Goal: Find contact information: Find contact information

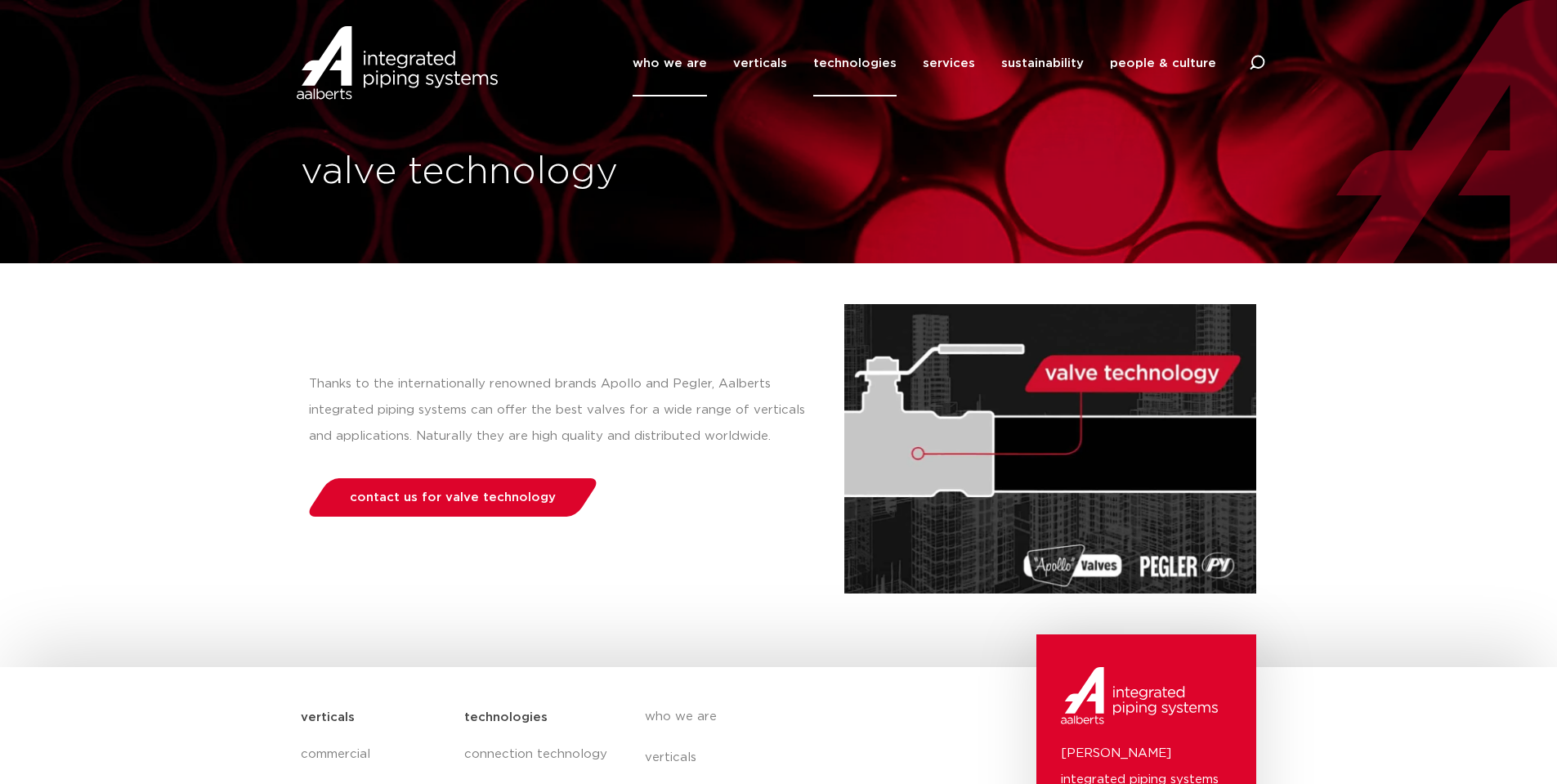
click at [678, 58] on link "who we are" at bounding box center [669, 63] width 74 height 66
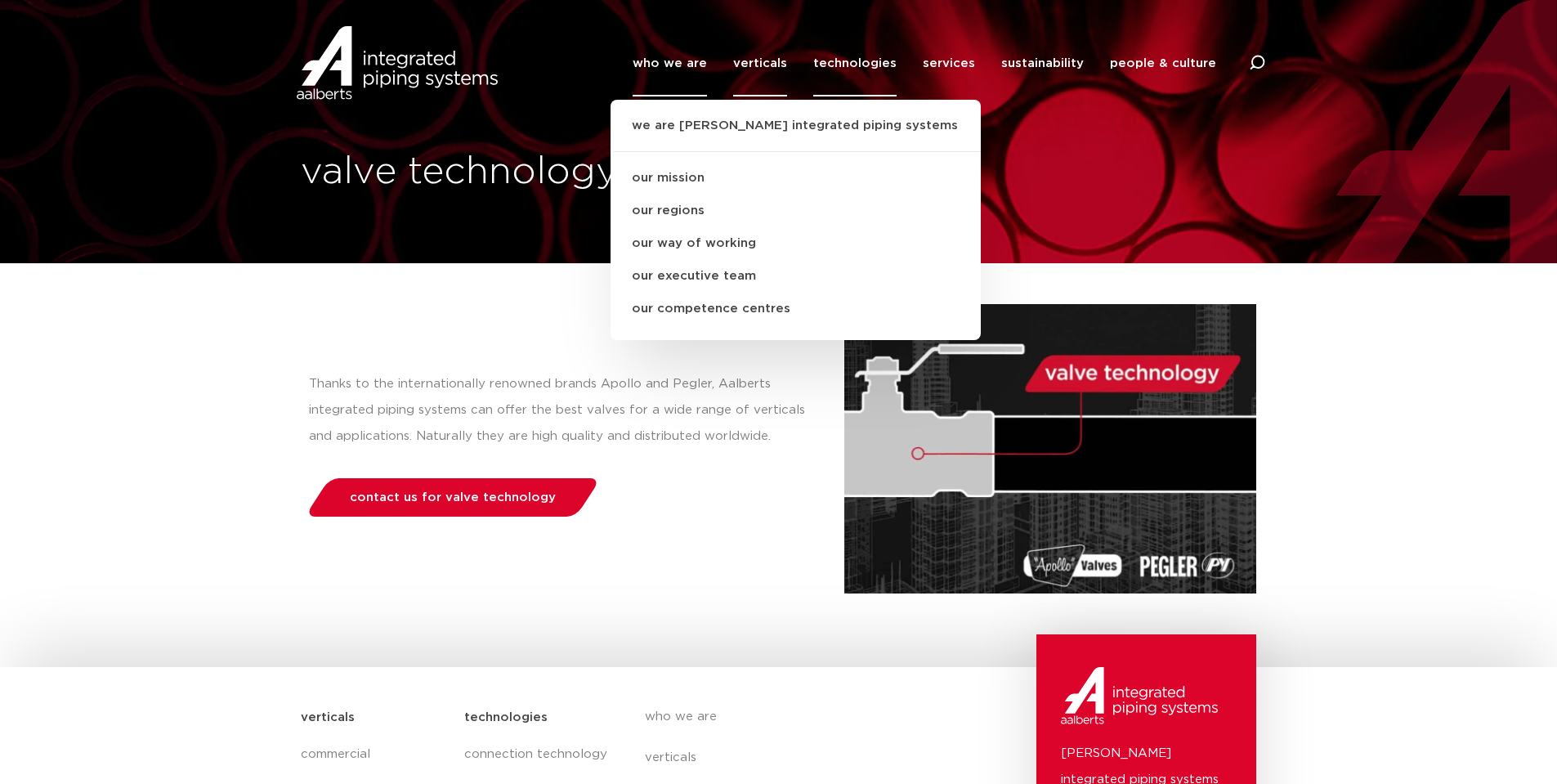
click at [776, 58] on link "verticals" at bounding box center [760, 63] width 54 height 66
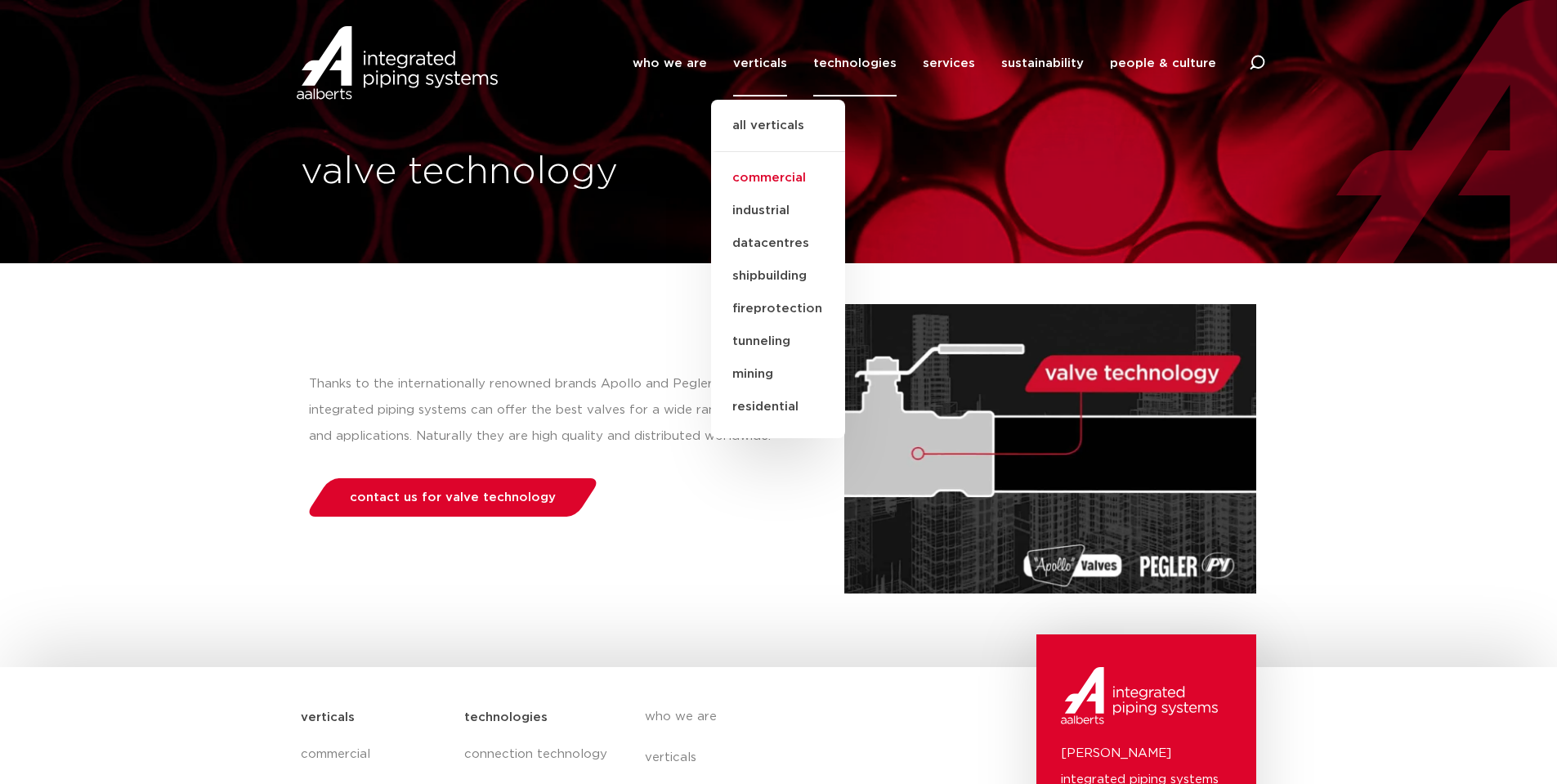
click at [784, 178] on link "commercial" at bounding box center [778, 177] width 134 height 33
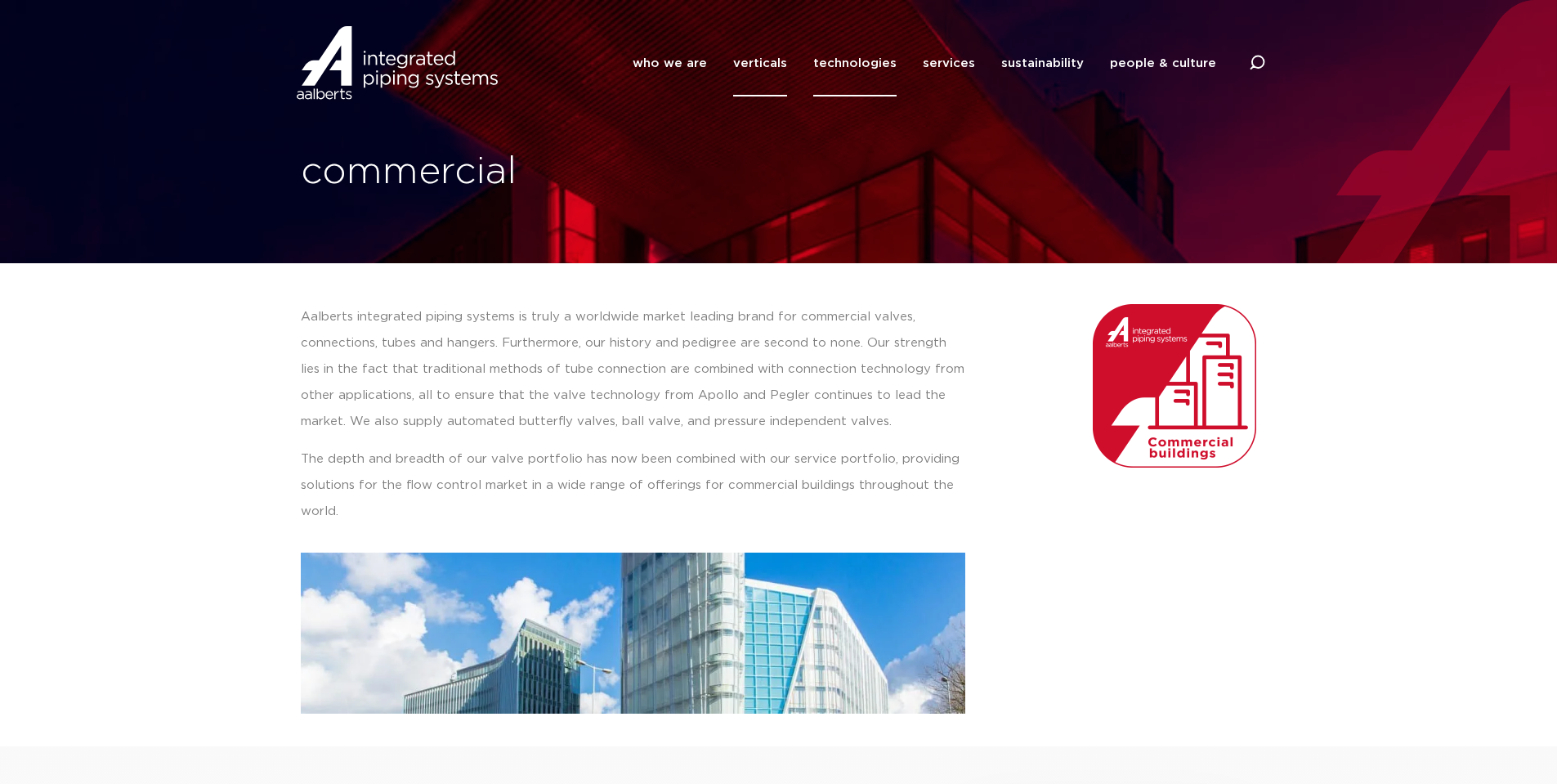
click at [876, 60] on link "technologies" at bounding box center [854, 63] width 84 height 66
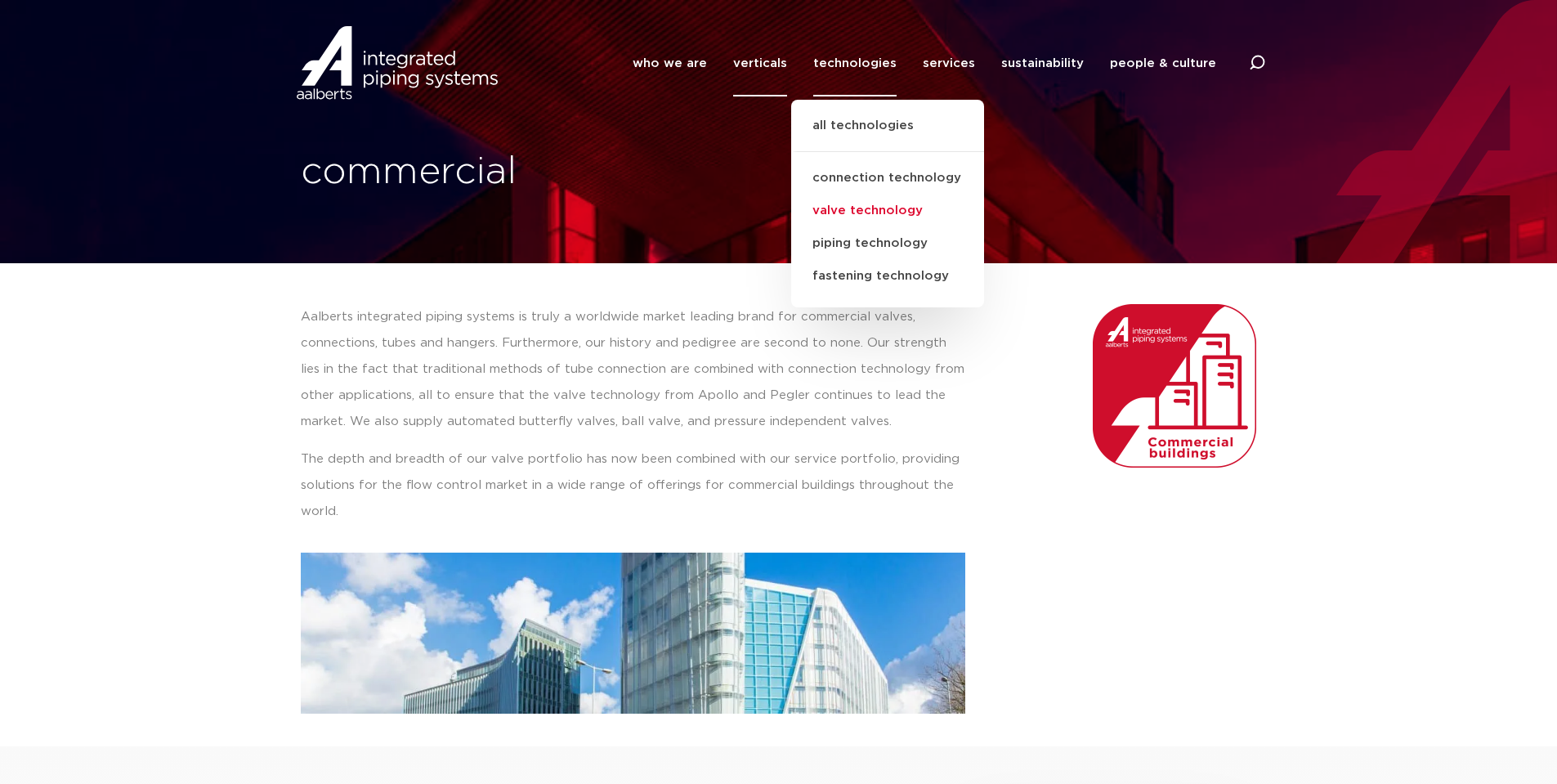
click at [885, 214] on link "valve technology" at bounding box center [888, 210] width 193 height 33
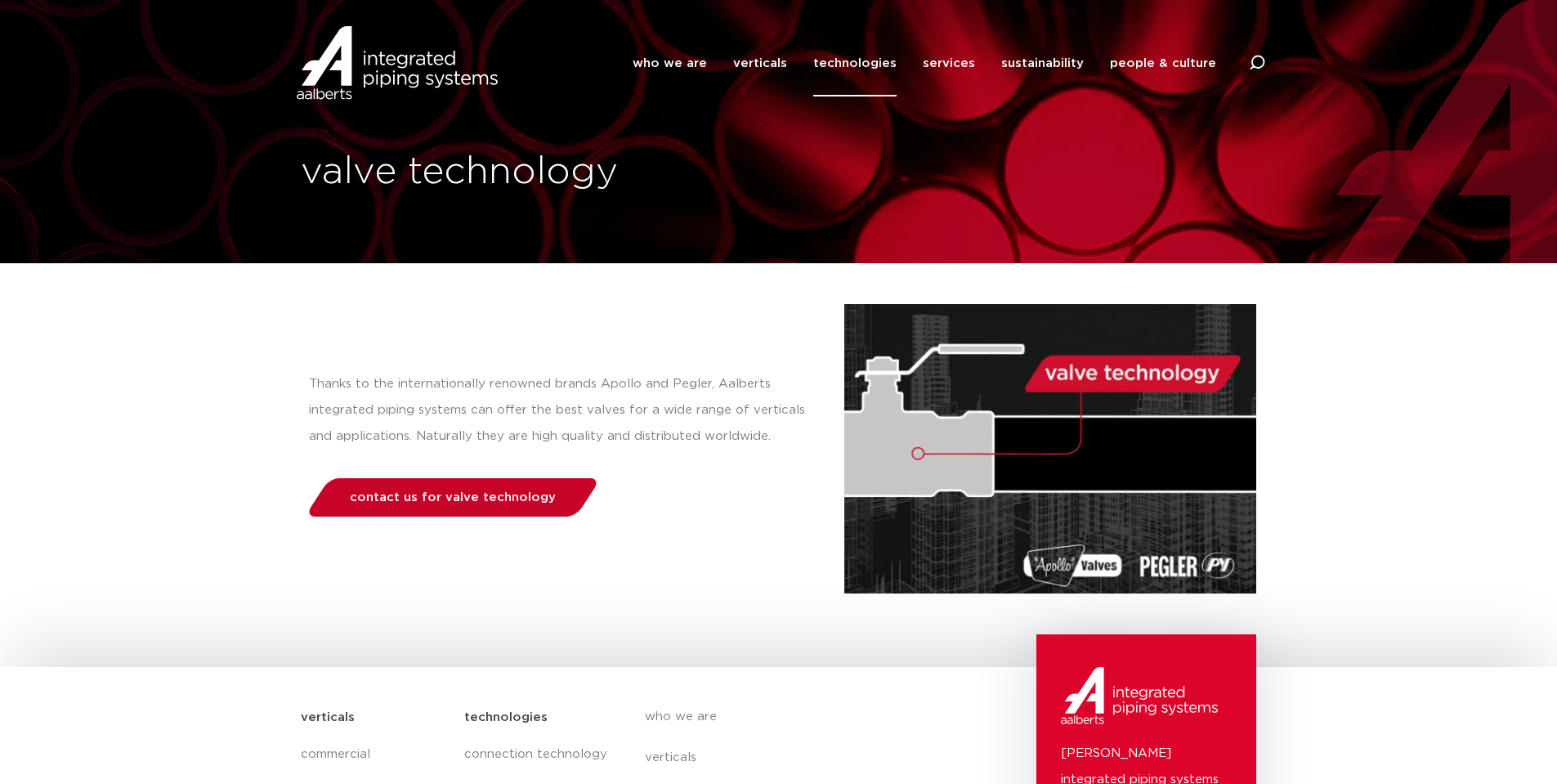
click at [477, 501] on span "contact us for valve technology" at bounding box center [452, 497] width 206 height 12
